Goal: Find specific page/section: Find specific page/section

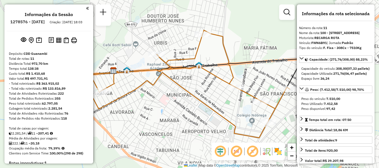
select select "**********"
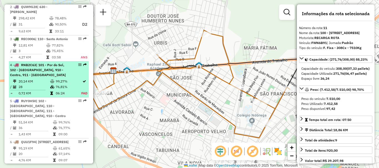
scroll to position [194, 0]
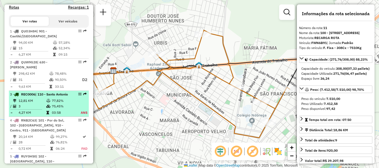
click at [40, 97] on div "3 - REC0006 | 110 - Santo Antonio" at bounding box center [39, 94] width 59 height 5
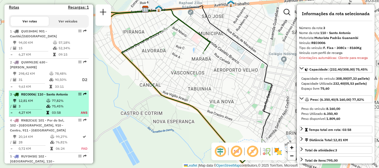
click at [50, 97] on div "3 - REC0006 | 110 - Santo Antonio" at bounding box center [39, 94] width 59 height 5
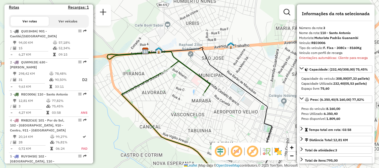
drag, startPoint x: 234, startPoint y: 74, endPoint x: 234, endPoint y: 115, distance: 41.9
click at [234, 115] on div "Janela de atendimento Grade de atendimento Capacidade Transportadoras Veículos …" at bounding box center [189, 84] width 379 height 168
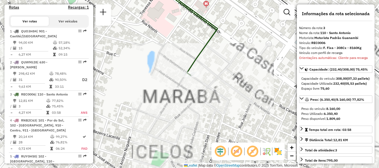
drag, startPoint x: 202, startPoint y: 65, endPoint x: 203, endPoint y: 80, distance: 15.6
click at [203, 80] on div "Janela de atendimento Grade de atendimento Capacidade Transportadoras Veículos …" at bounding box center [189, 84] width 379 height 168
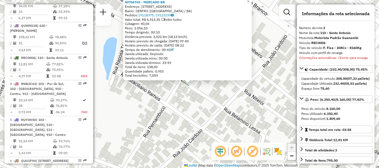
scroll to position [286, 0]
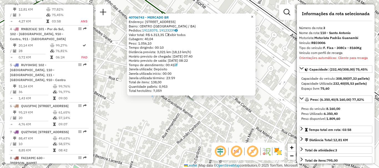
click at [253, 14] on span "×" at bounding box center [252, 16] width 2 height 5
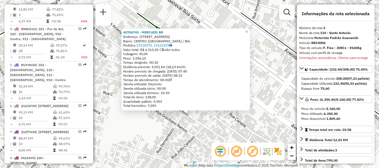
drag, startPoint x: 183, startPoint y: 115, endPoint x: 182, endPoint y: 144, distance: 28.9
click at [182, 144] on div "40706743 - MERCADO BR Endereço: RUA BELAMINO LESSA 96 Bairro: CENTRO (GUANAMBI …" at bounding box center [189, 84] width 379 height 168
